Goal: Information Seeking & Learning: Understand process/instructions

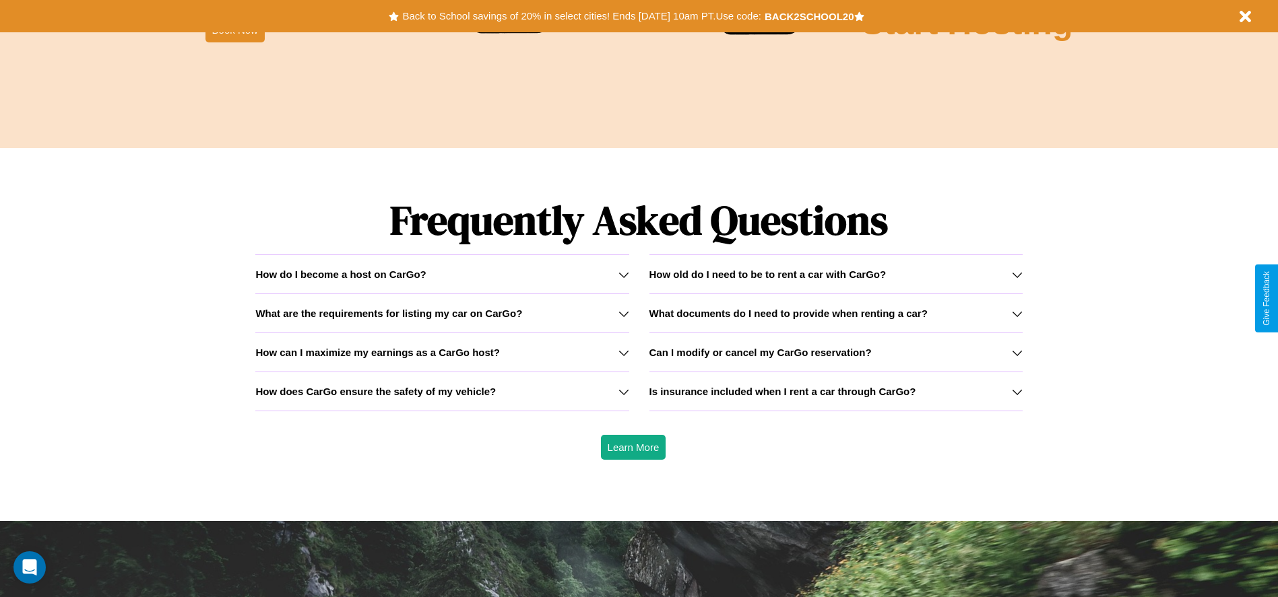
scroll to position [1932, 0]
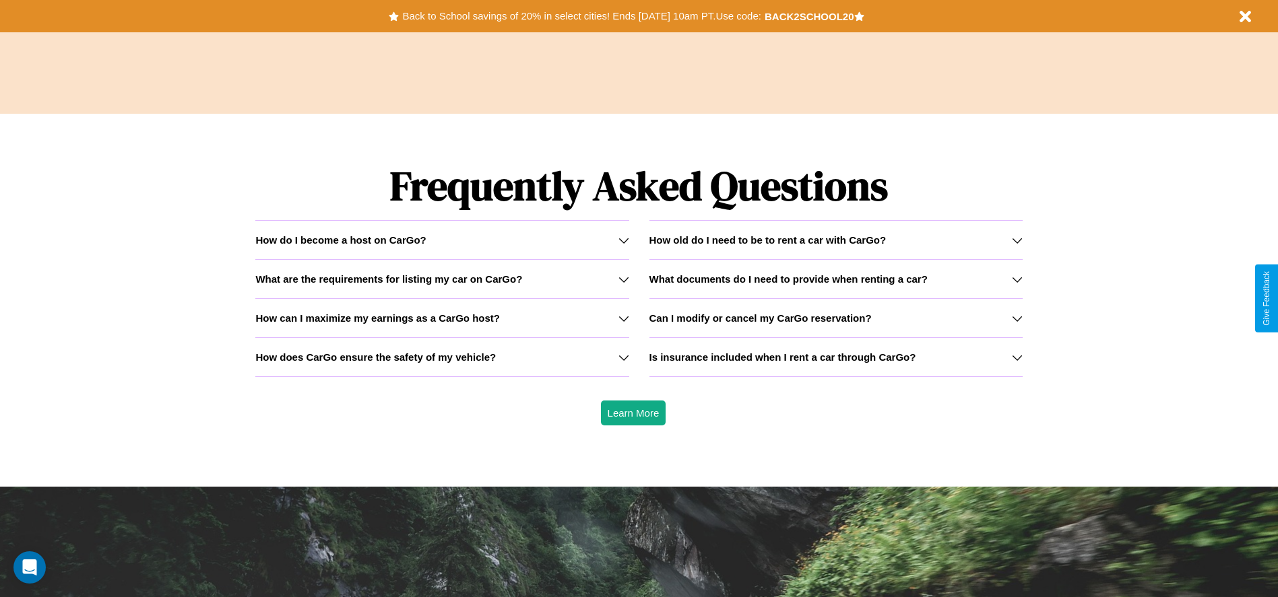
click at [1016, 240] on icon at bounding box center [1017, 240] width 11 height 11
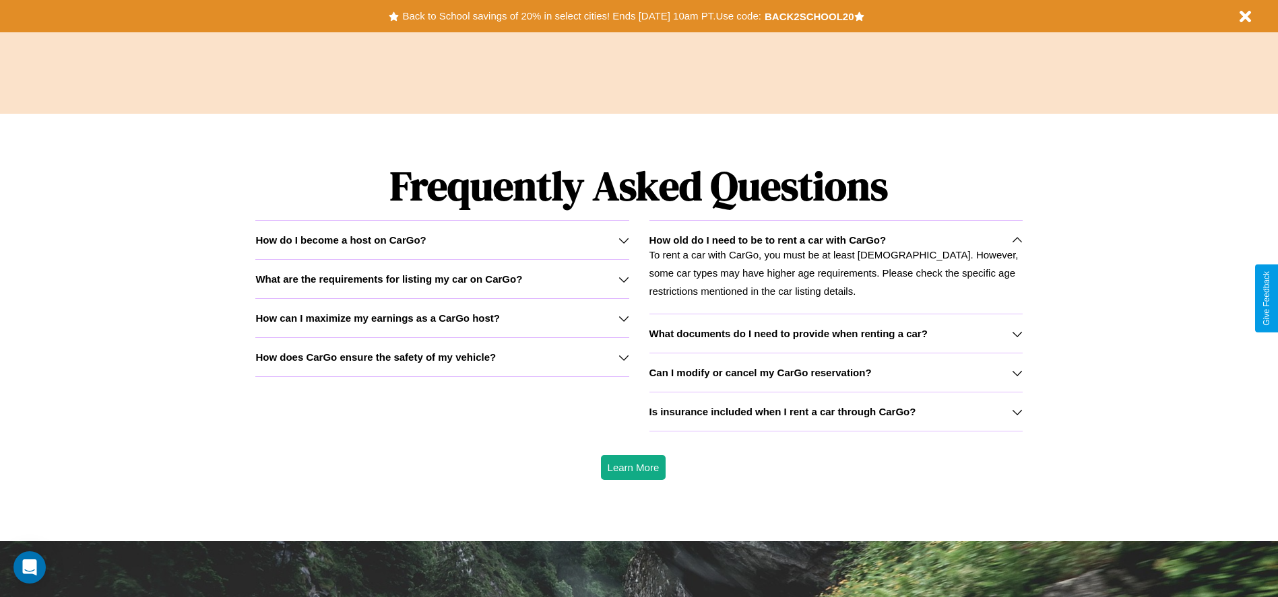
click at [623, 279] on icon at bounding box center [623, 279] width 11 height 11
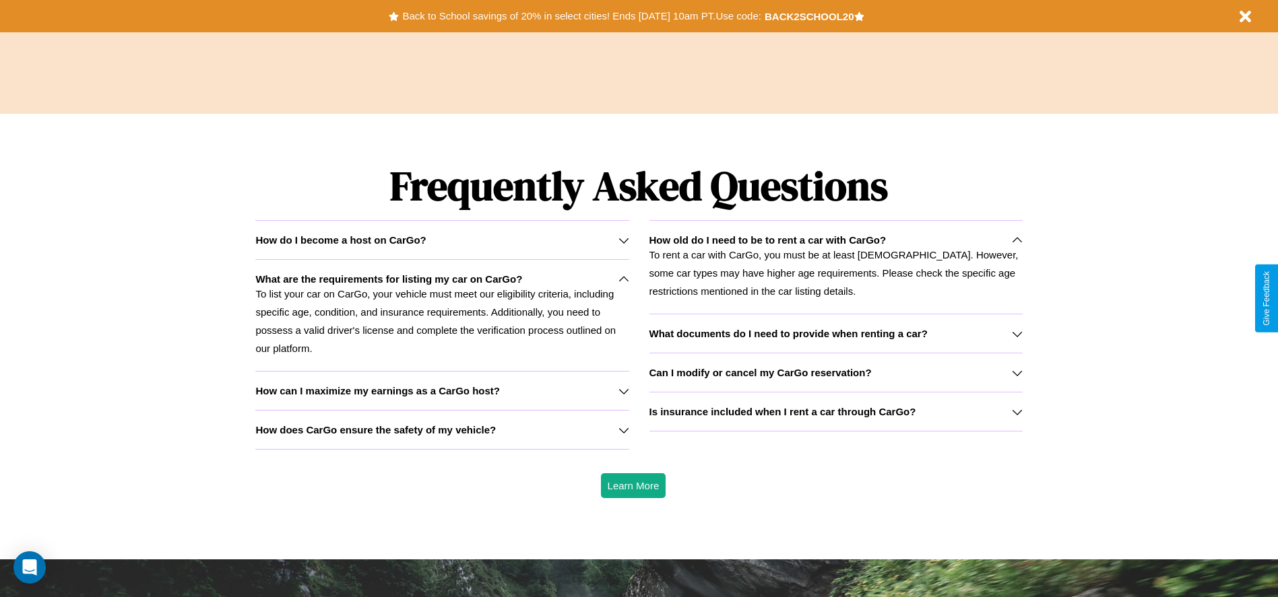
click at [442, 240] on div "How do I become a host on CarGo?" at bounding box center [441, 239] width 373 height 11
click at [835, 267] on p "To rent a car with CarGo, you must be at least [DEMOGRAPHIC_DATA]. However, som…" at bounding box center [835, 273] width 373 height 55
click at [1016, 240] on icon at bounding box center [1017, 240] width 11 height 11
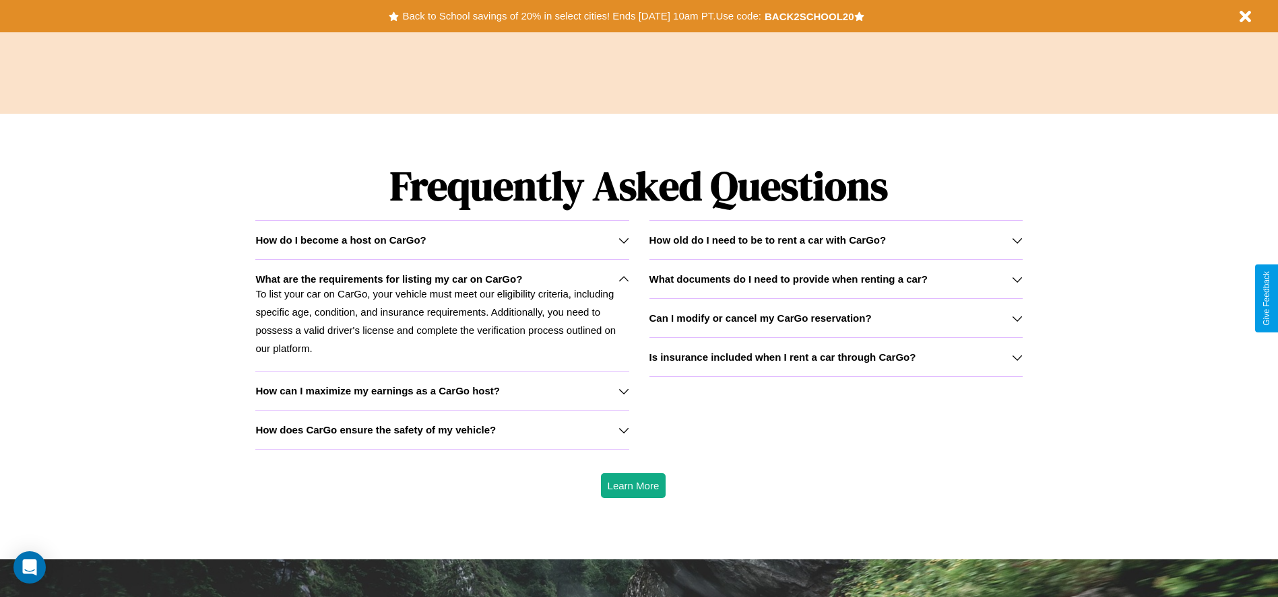
click at [835, 318] on h3 "Can I modify or cancel my CarGo reservation?" at bounding box center [760, 318] width 222 height 11
click at [581, 16] on button "Back to School savings of 20% in select cities! Ends [DATE] 10am PT. Use code:" at bounding box center [581, 16] width 365 height 19
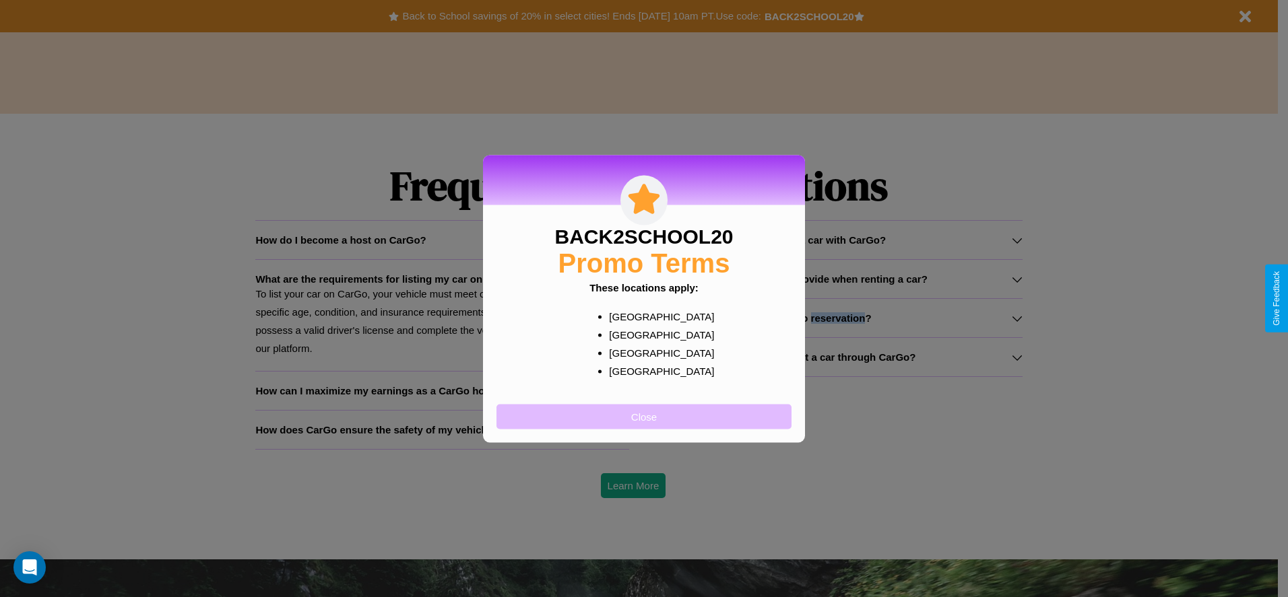
click at [644, 416] on button "Close" at bounding box center [643, 416] width 295 height 25
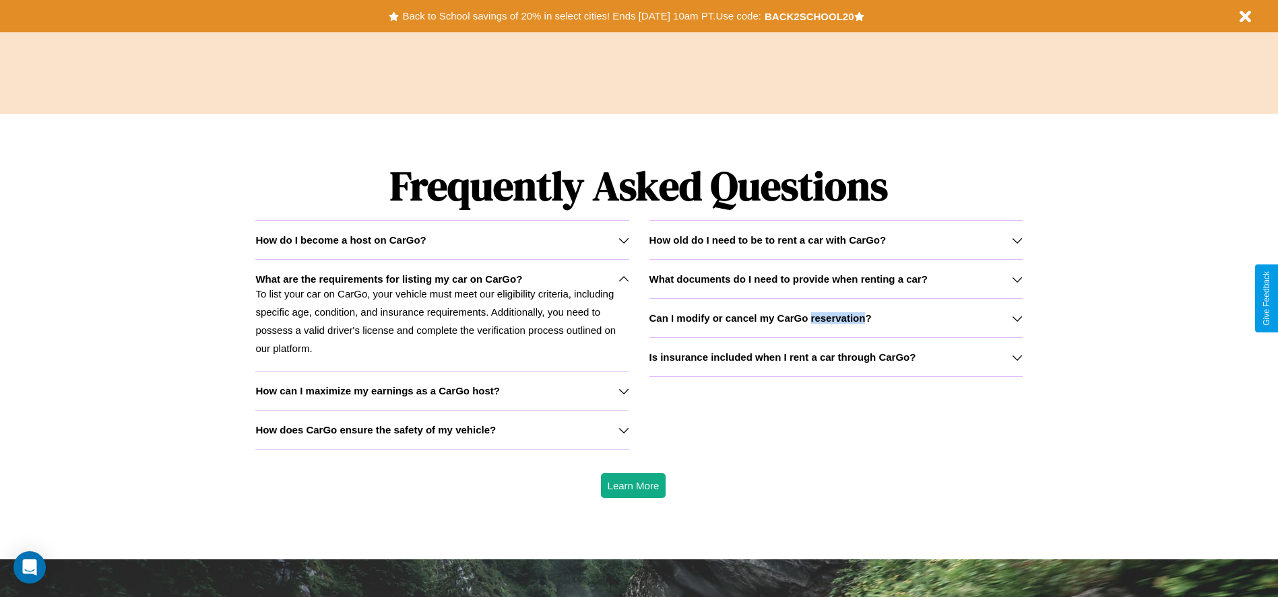
scroll to position [1629, 0]
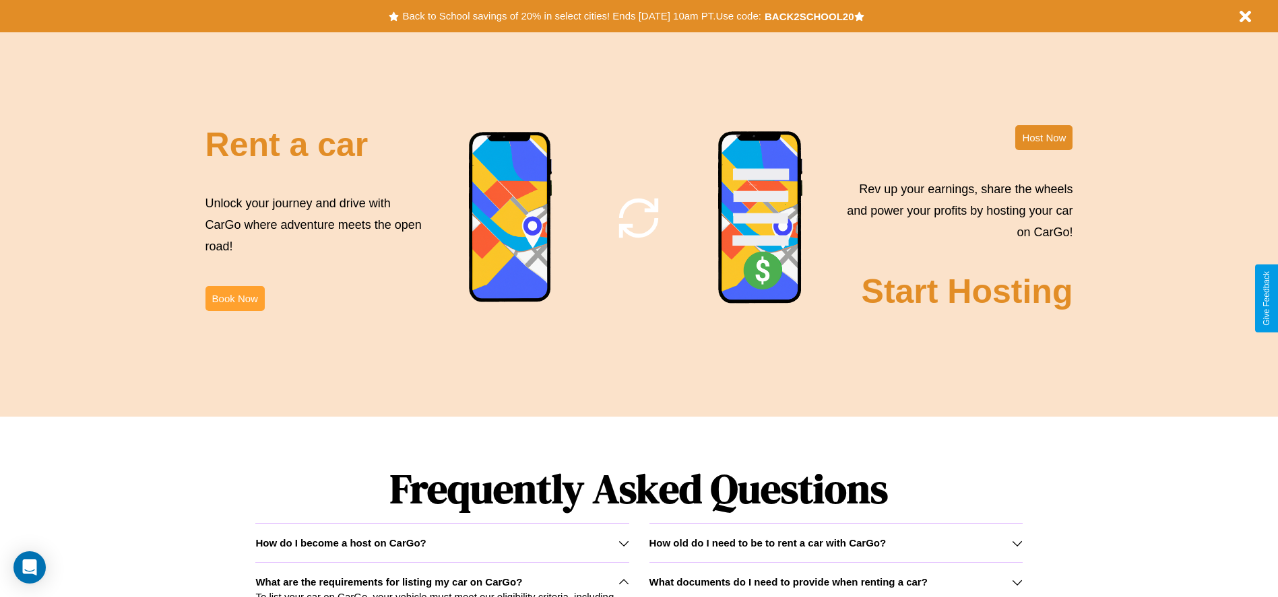
click at [234, 298] on button "Book Now" at bounding box center [234, 298] width 59 height 25
